Goal: Information Seeking & Learning: Learn about a topic

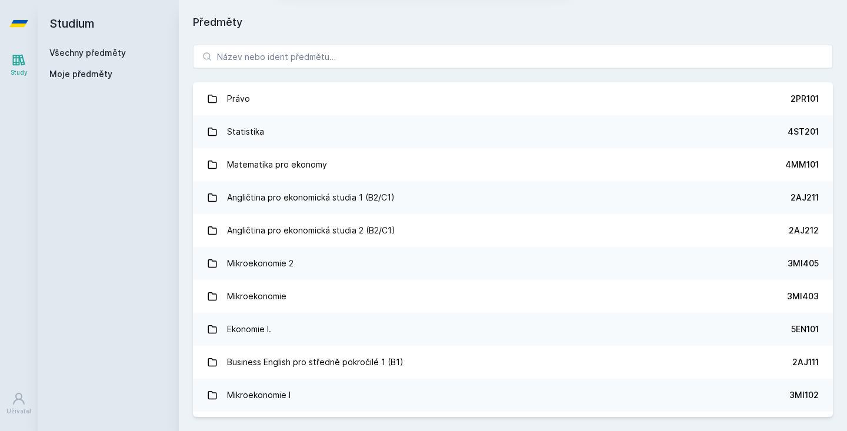
click at [423, 77] on button "Ne" at bounding box center [426, 75] width 42 height 29
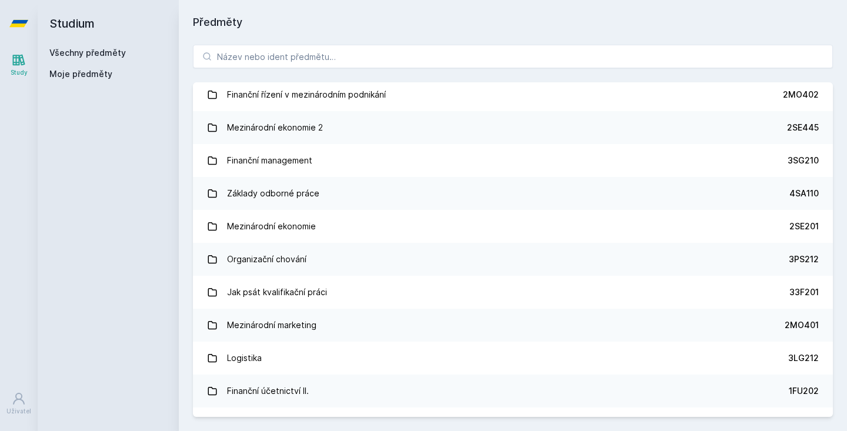
scroll to position [1917, 0]
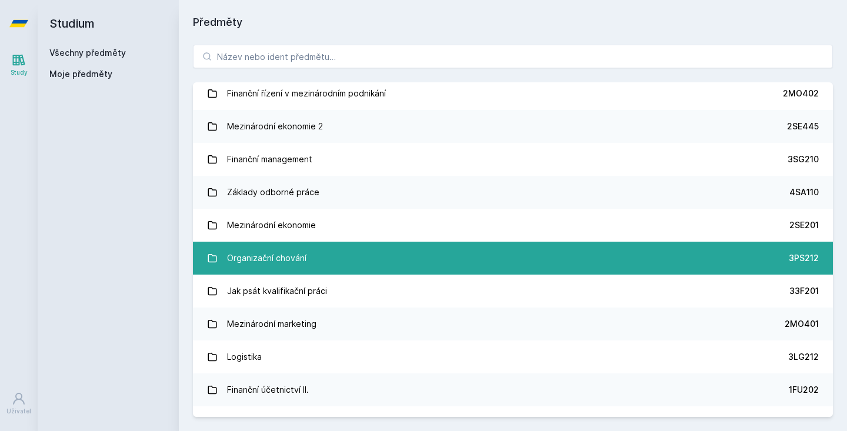
click at [338, 258] on link "Organizační chování 3PS212" at bounding box center [513, 258] width 640 height 33
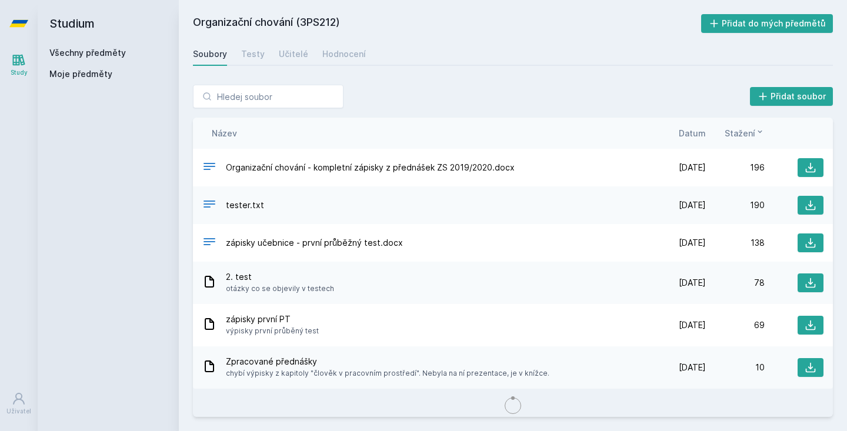
click at [274, 56] on div "Soubory Testy Učitelé Hodnocení" at bounding box center [513, 54] width 640 height 24
click at [292, 57] on div "Učitelé" at bounding box center [293, 54] width 29 height 12
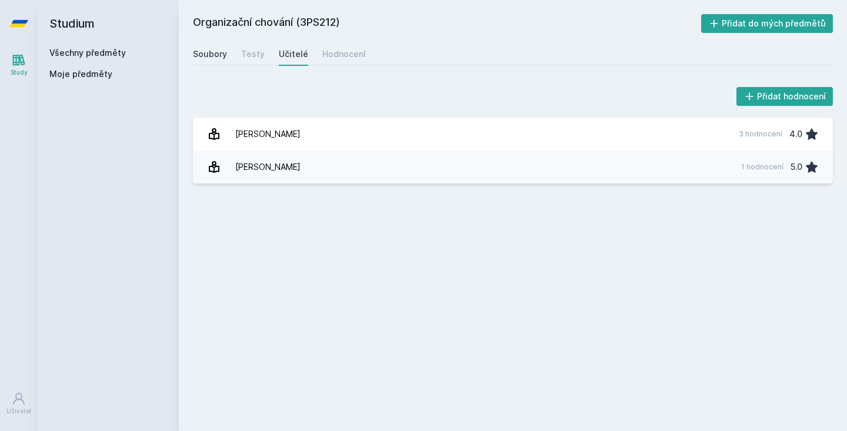
click at [217, 57] on div "Soubory" at bounding box center [210, 54] width 34 height 12
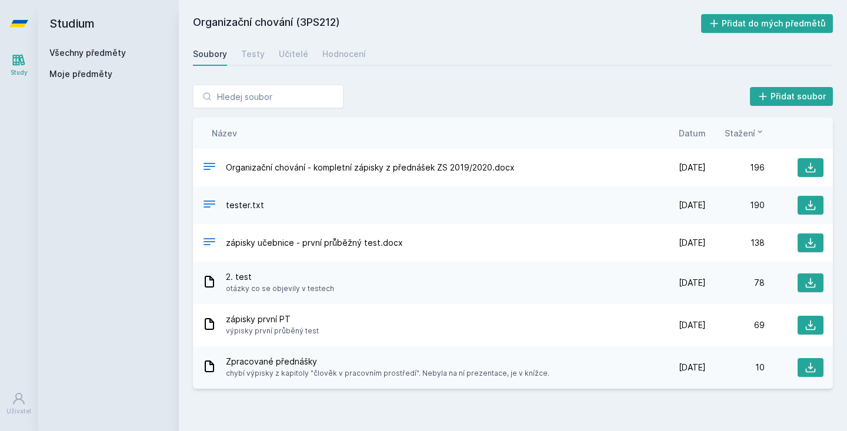
click at [95, 47] on div "Všechny předměty" at bounding box center [108, 53] width 118 height 12
click at [95, 56] on link "Všechny předměty" at bounding box center [87, 53] width 76 height 10
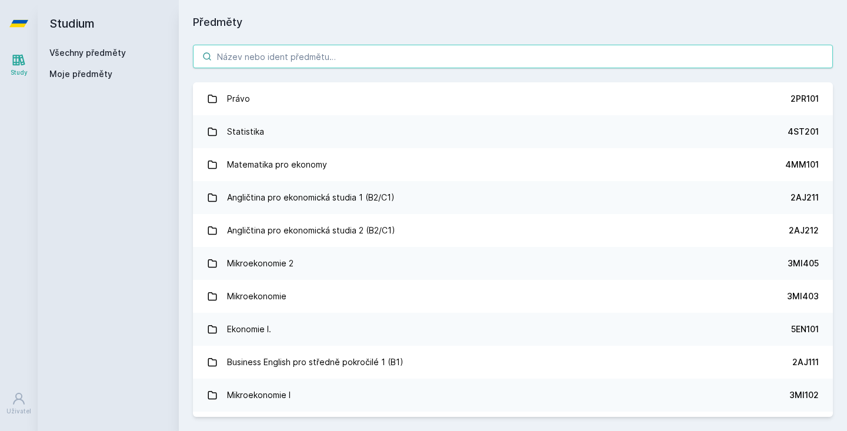
click at [293, 67] on input "search" at bounding box center [513, 57] width 640 height 24
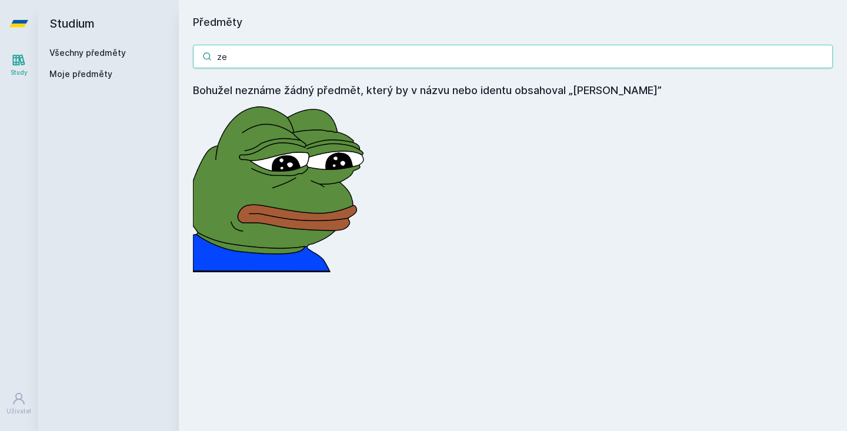
type input "z"
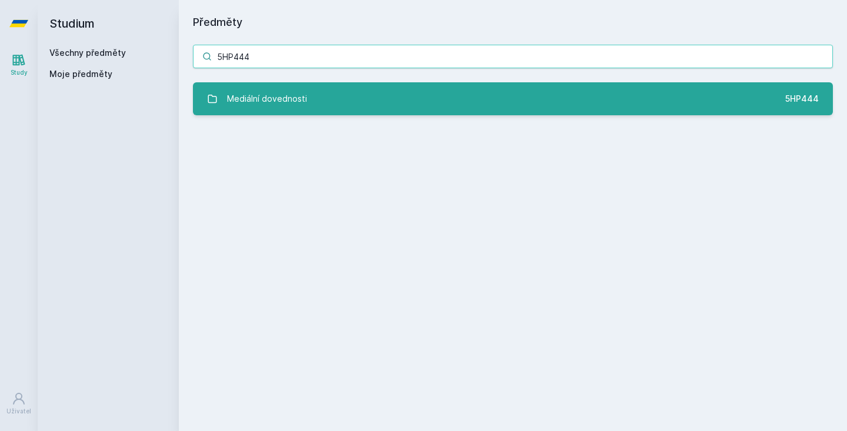
type input "5HP444"
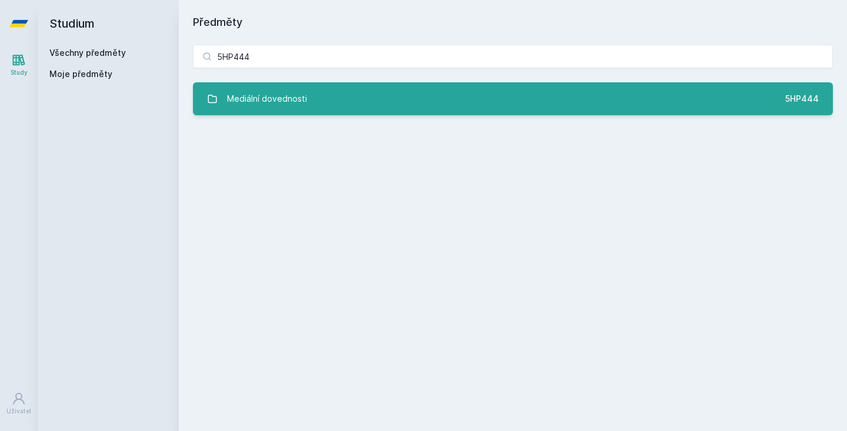
click at [250, 99] on div "Mediální dovednosti" at bounding box center [267, 99] width 80 height 24
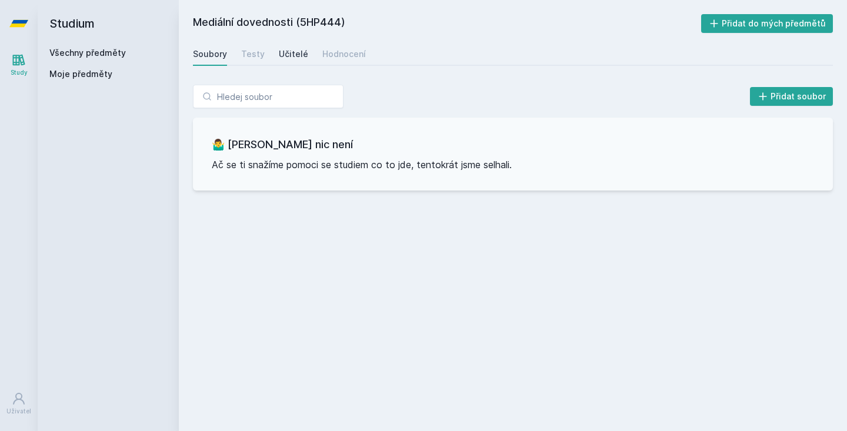
click at [281, 44] on link "Učitelé" at bounding box center [293, 54] width 29 height 24
click at [294, 54] on div "Učitelé" at bounding box center [293, 54] width 29 height 12
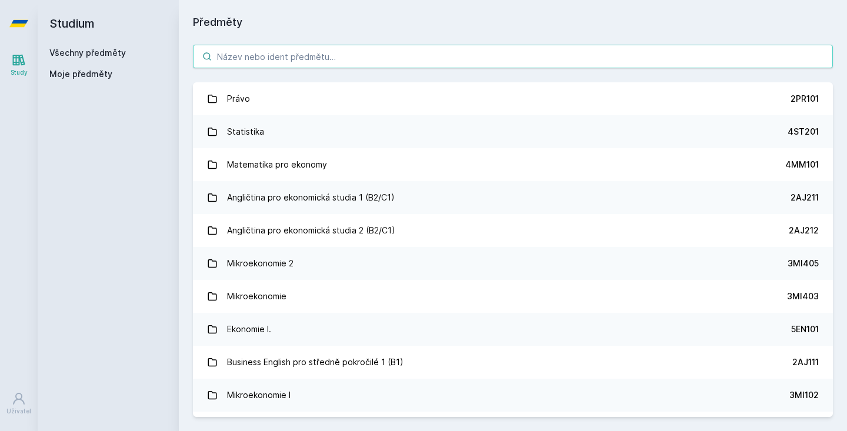
click at [258, 64] on input "search" at bounding box center [513, 57] width 640 height 24
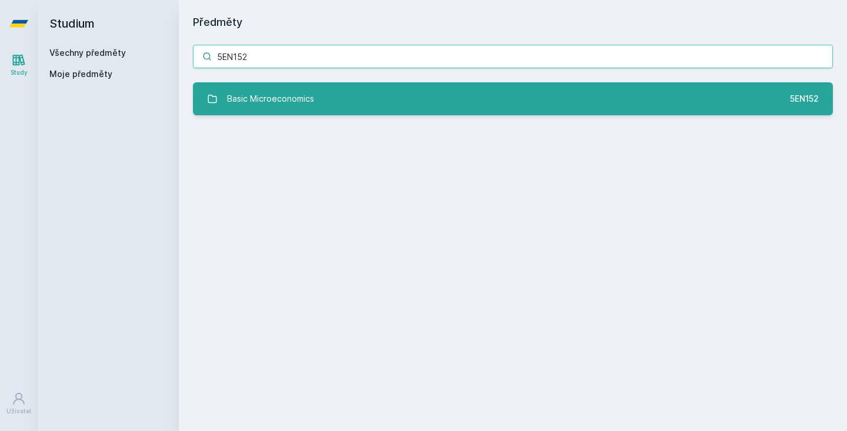
type input "5EN152"
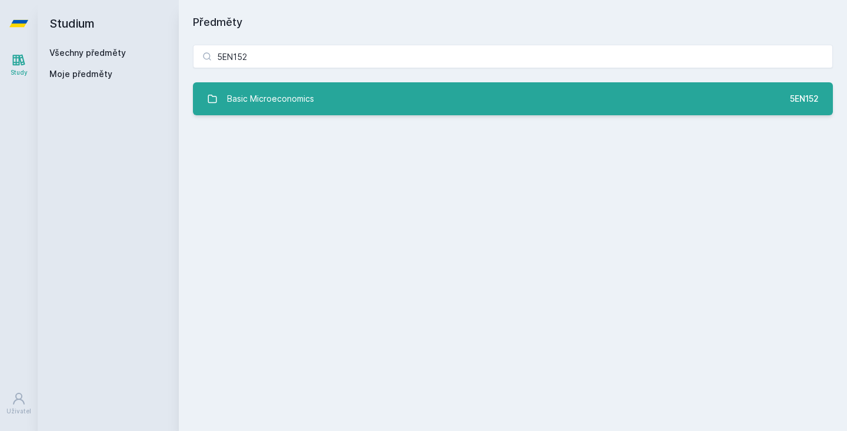
click at [621, 115] on link "Basic Microeconomics 5EN152" at bounding box center [513, 98] width 640 height 33
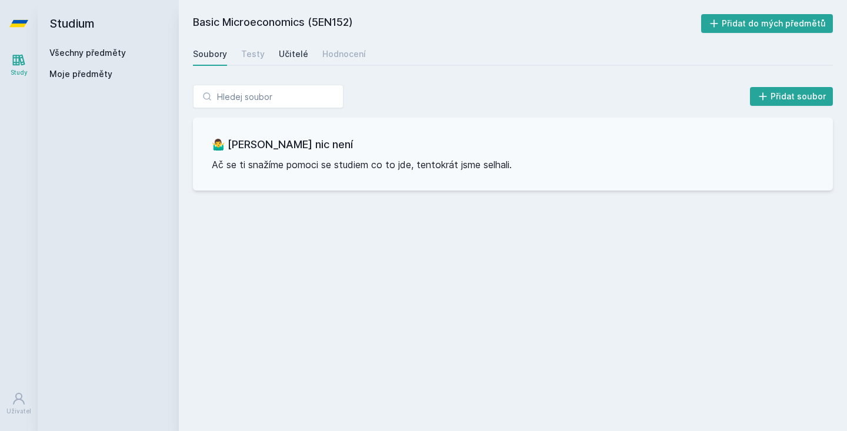
click at [294, 56] on div "Učitelé" at bounding box center [293, 54] width 29 height 12
click at [212, 58] on div "Soubory" at bounding box center [210, 54] width 34 height 12
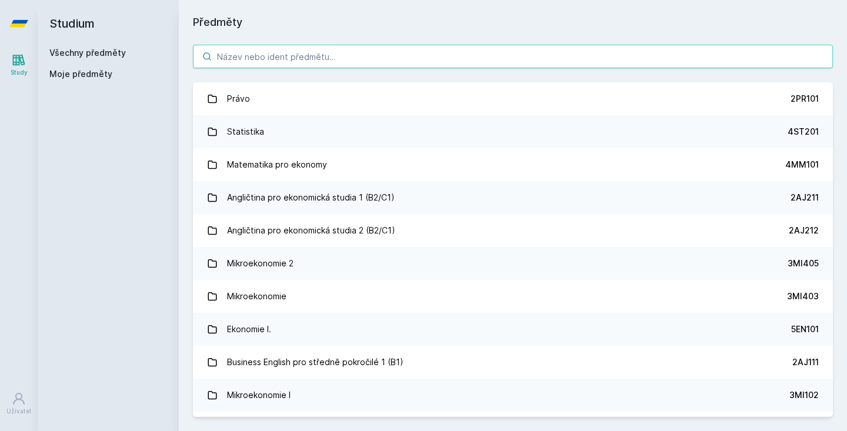
click at [275, 51] on input "search" at bounding box center [513, 57] width 640 height 24
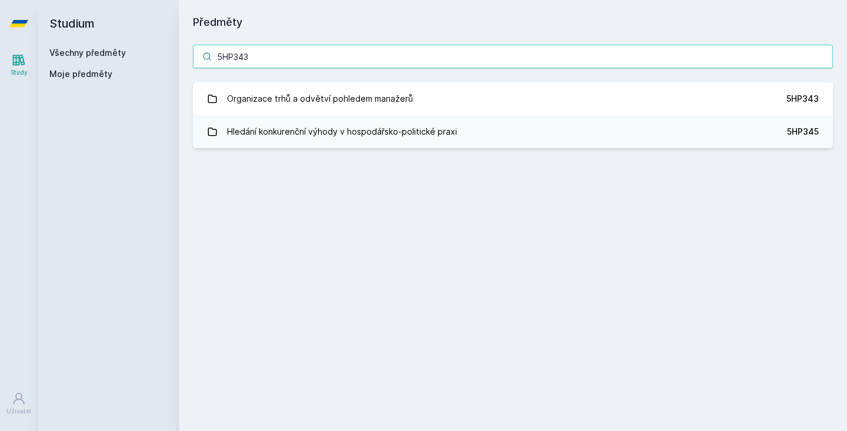
type input "5HP343"
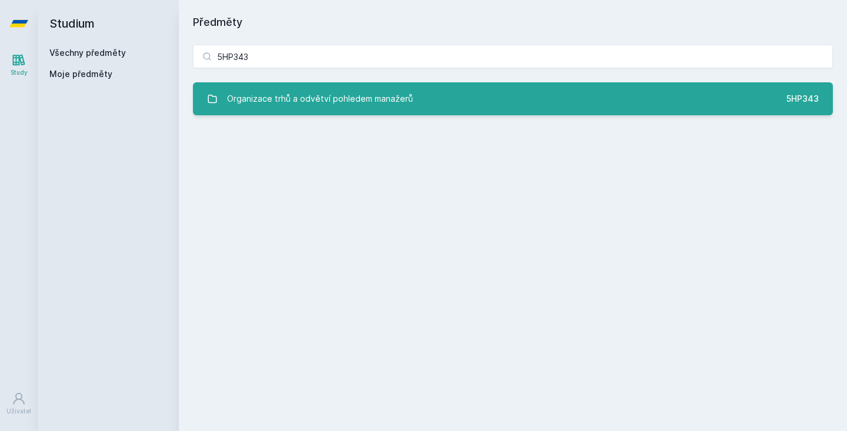
click at [456, 104] on link "Organizace trhů a odvětví pohledem manažerů 5HP343" at bounding box center [513, 98] width 640 height 33
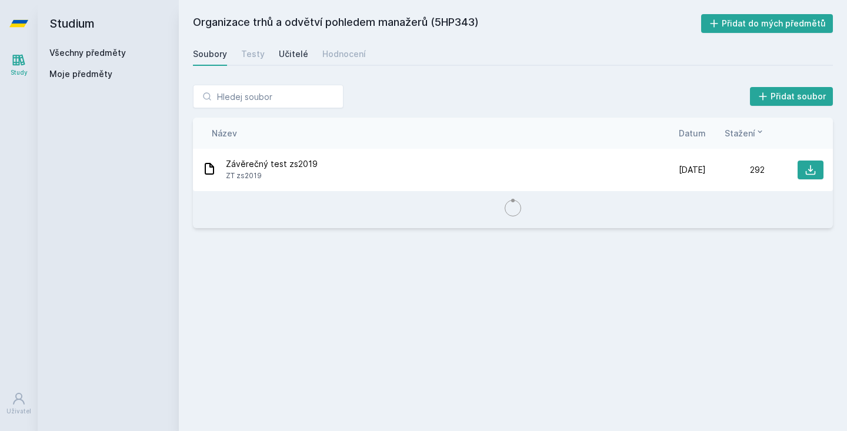
click at [298, 53] on div "Učitelé" at bounding box center [293, 54] width 29 height 12
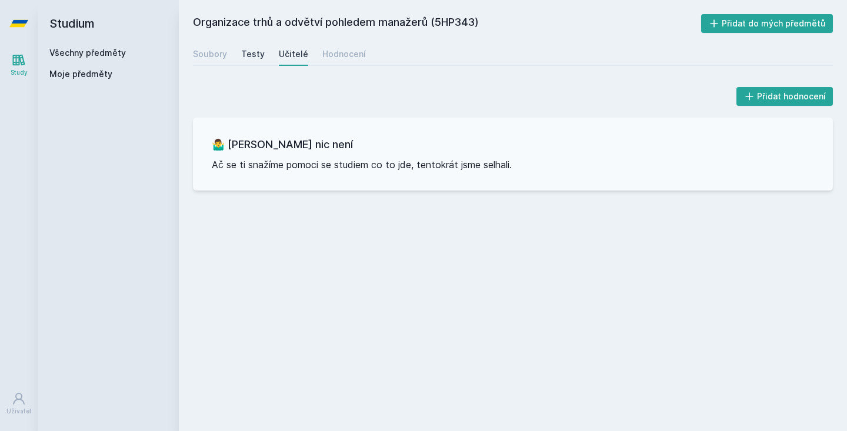
click at [257, 54] on div "Testy" at bounding box center [253, 54] width 24 height 12
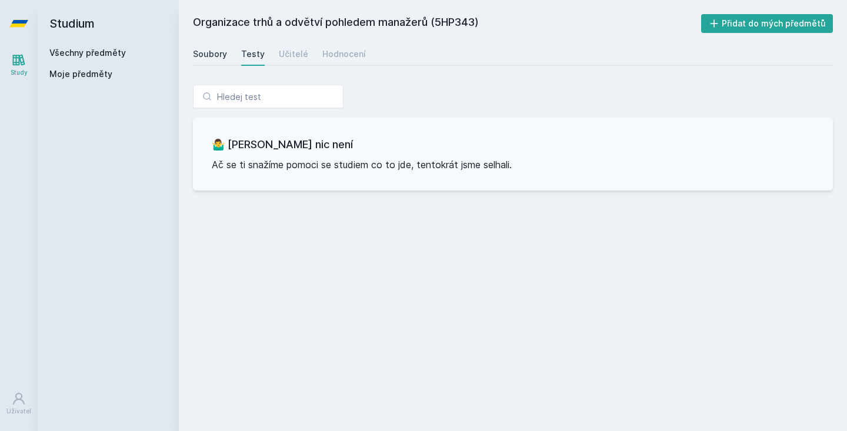
click at [209, 58] on div "Soubory" at bounding box center [210, 54] width 34 height 12
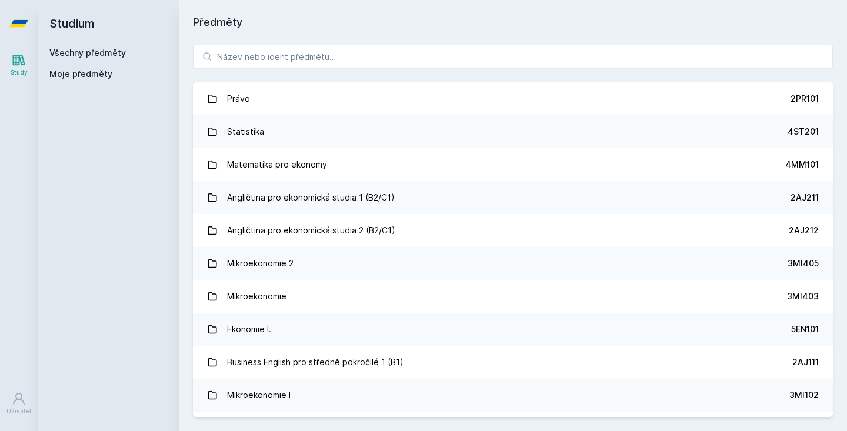
click at [259, 69] on div "Právo 2PR101 Statistika 4ST201 Matematika pro ekonomy 4MM101 Angličtina pro eko…" at bounding box center [513, 231] width 668 height 401
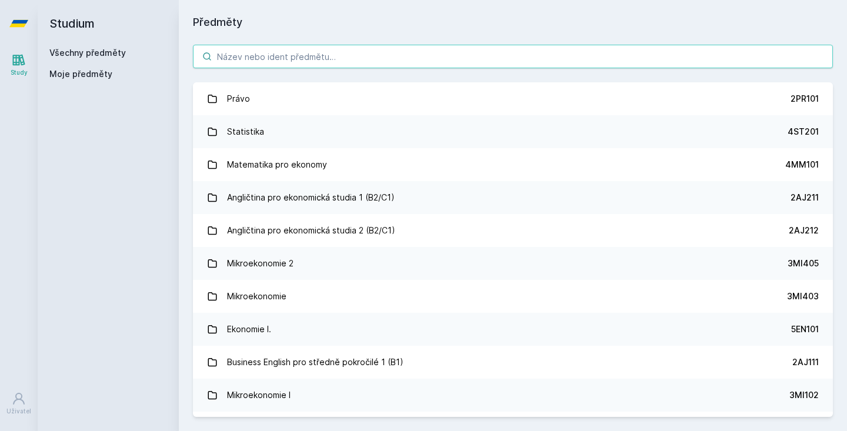
click at [266, 62] on input "search" at bounding box center [513, 57] width 640 height 24
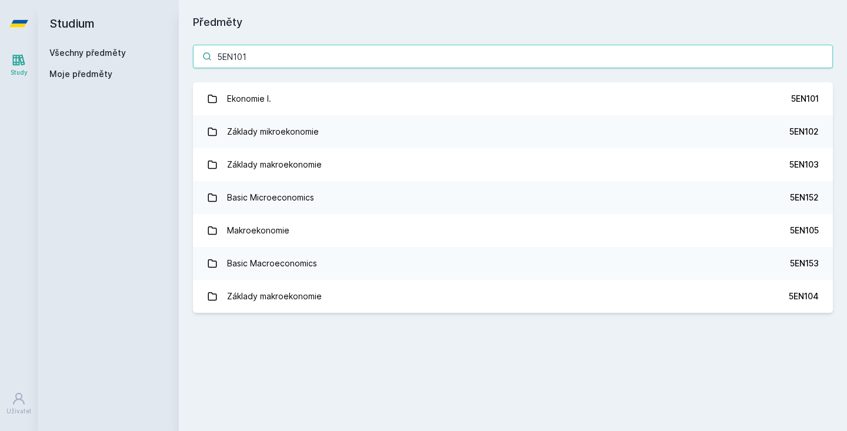
type input "5EN101"
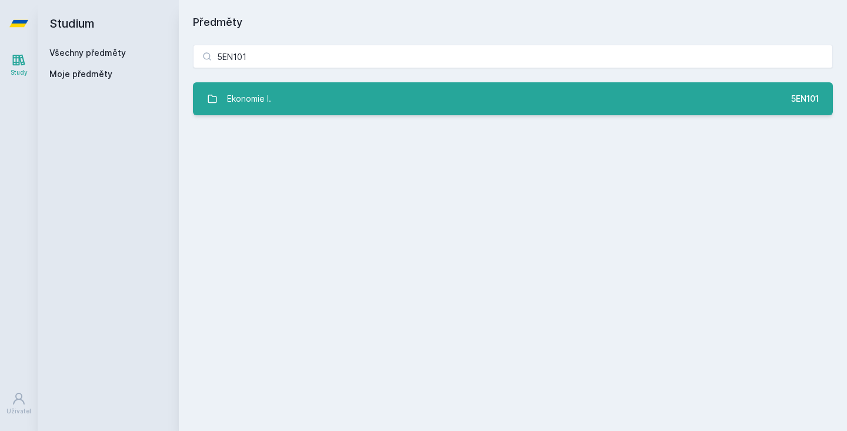
click at [606, 100] on link "Ekonomie I. 5EN101" at bounding box center [513, 98] width 640 height 33
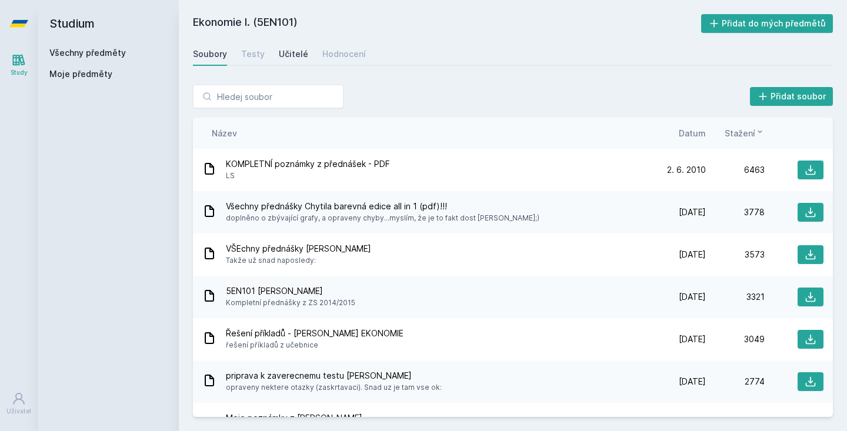
click at [294, 51] on div "Učitelé" at bounding box center [293, 54] width 29 height 12
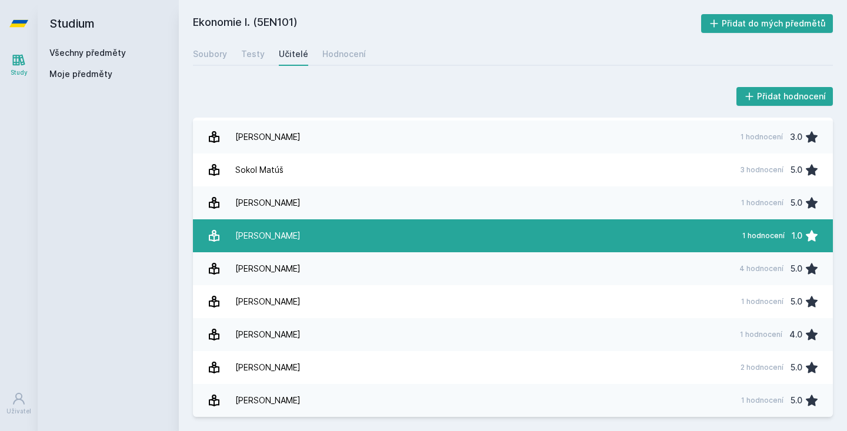
scroll to position [953, 0]
